Goal: Communication & Community: Answer question/provide support

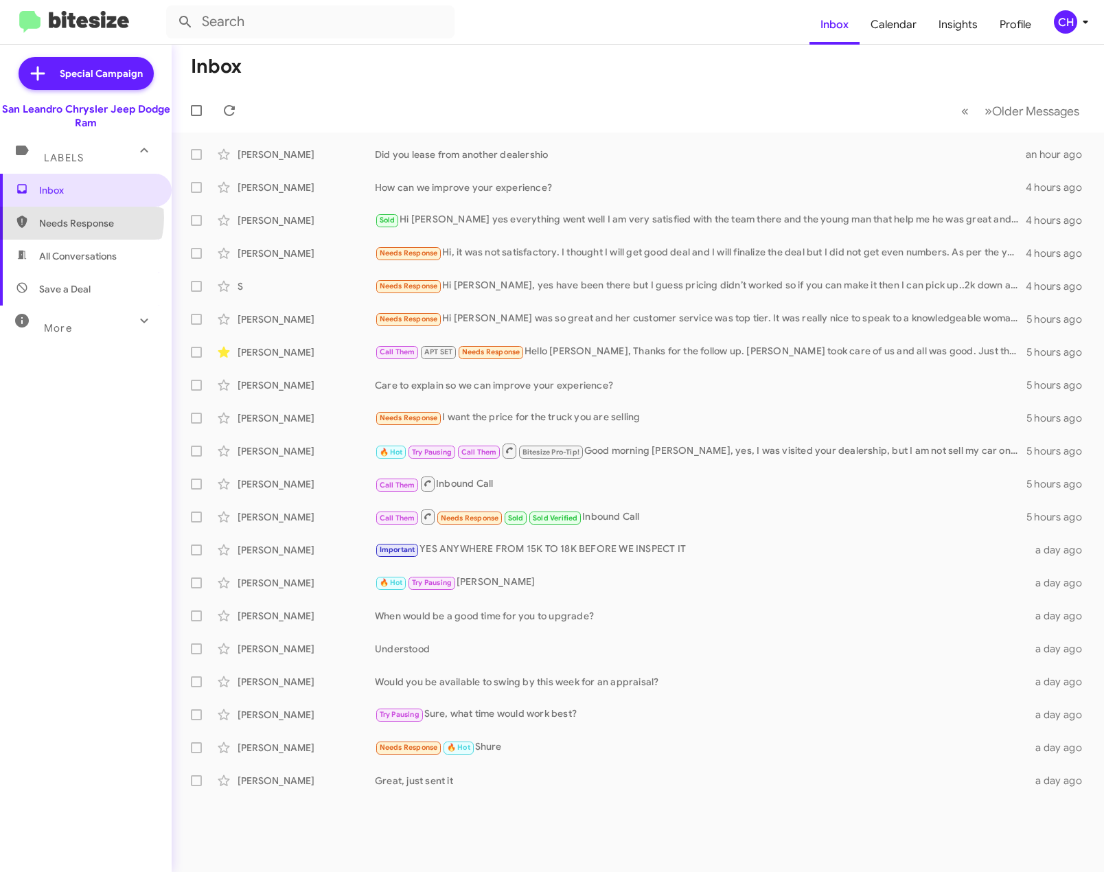
click at [73, 218] on span "Needs Response" at bounding box center [97, 223] width 117 height 14
type input "in:needs-response"
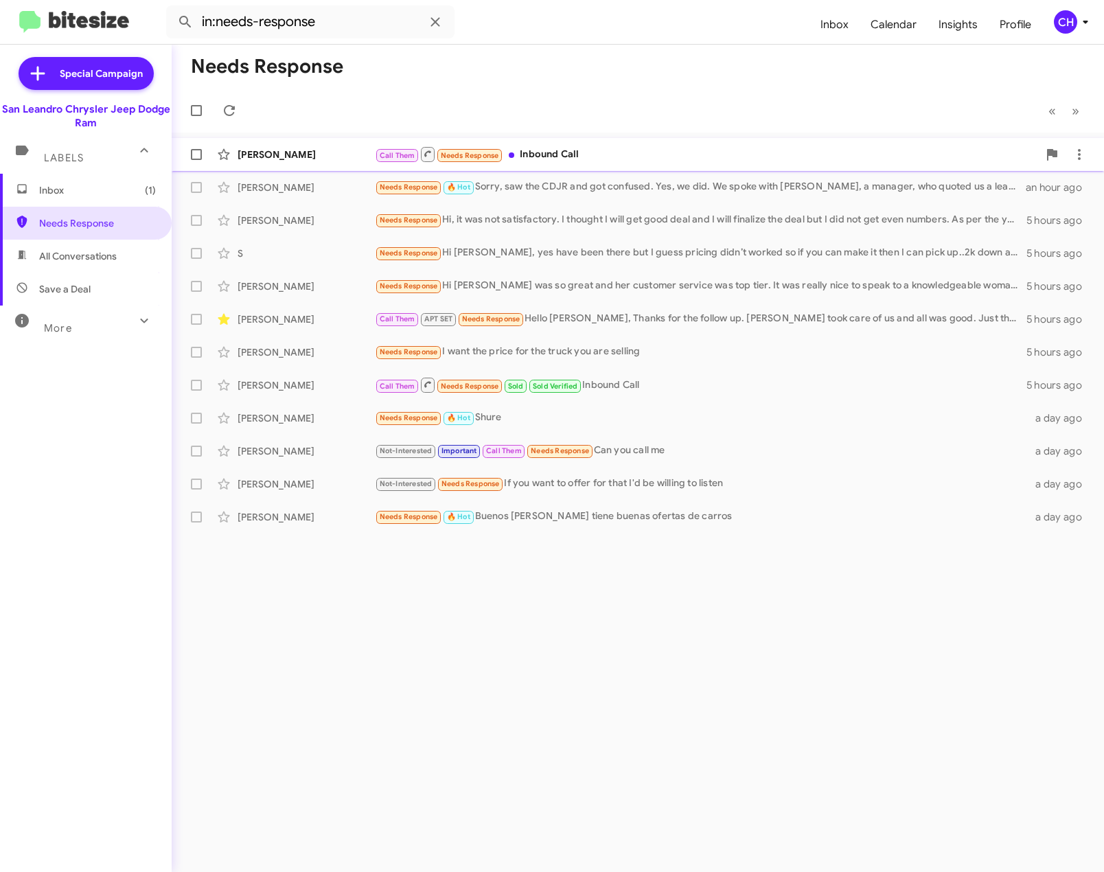
click at [613, 157] on div "Call Them Needs Response Inbound Call" at bounding box center [706, 154] width 663 height 17
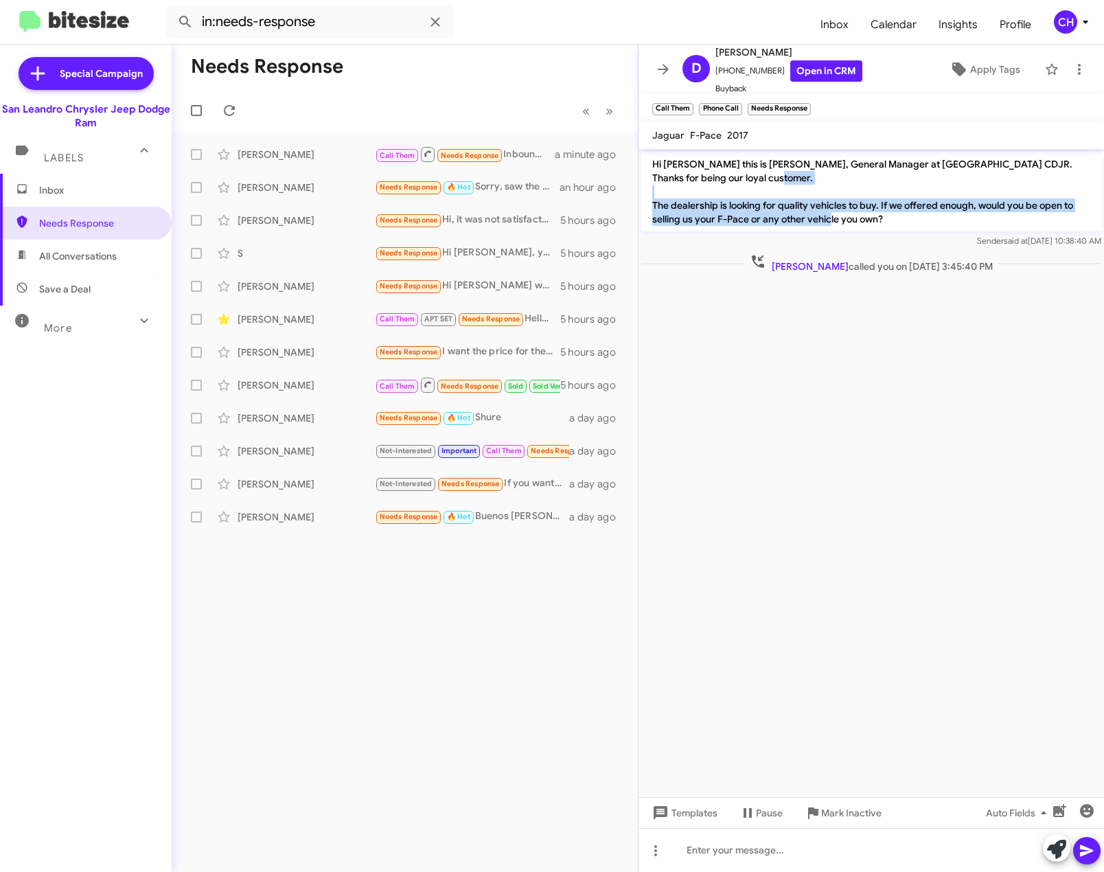
drag, startPoint x: 917, startPoint y: 220, endPoint x: 652, endPoint y: 203, distance: 264.9
click at [652, 203] on p "Hi [PERSON_NAME] this is [PERSON_NAME], General Manager at [GEOGRAPHIC_DATA] CD…" at bounding box center [871, 192] width 460 height 80
click at [816, 391] on cdk-virtual-scroll-viewport "Hi [PERSON_NAME] this is [PERSON_NAME], General Manager at [GEOGRAPHIC_DATA] CD…" at bounding box center [871, 473] width 465 height 648
click at [761, 453] on cdk-virtual-scroll-viewport "Hi [PERSON_NAME] this is [PERSON_NAME], General Manager at [GEOGRAPHIC_DATA] CD…" at bounding box center [871, 473] width 465 height 648
